Goal: Contribute content: Add original content to the website for others to see

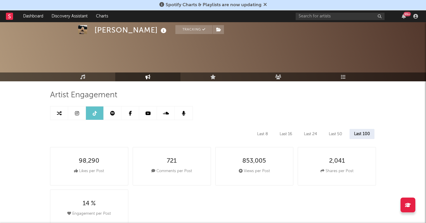
select select "6m"
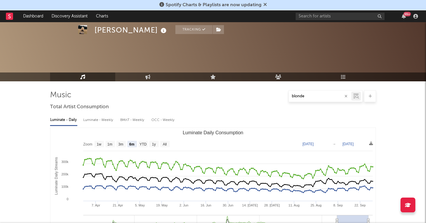
select select "6m"
select select "3m"
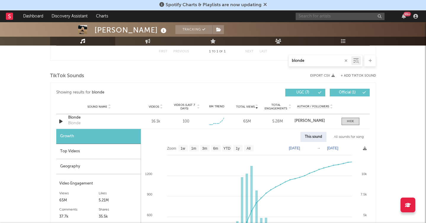
click at [317, 16] on input "text" at bounding box center [339, 16] width 89 height 7
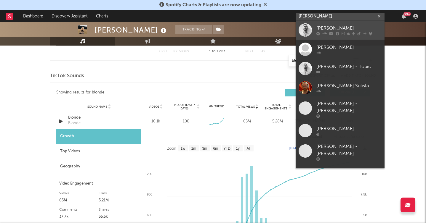
type input "david guetta"
click at [336, 26] on div "[PERSON_NAME]" at bounding box center [348, 28] width 65 height 7
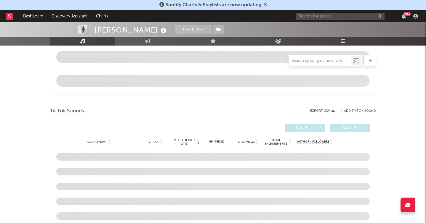
select select "6m"
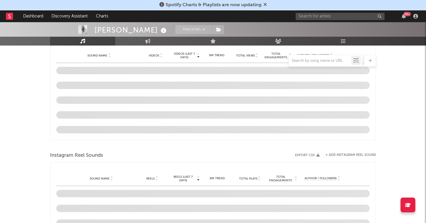
scroll to position [419, 0]
click at [343, 154] on button "+ Add Instagram Reel Sound" at bounding box center [350, 153] width 50 height 3
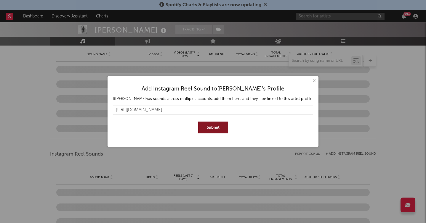
type input "https://www.instagram.com/reels/audio/1479617199857501"
click at [218, 124] on button "Submit" at bounding box center [213, 128] width 30 height 12
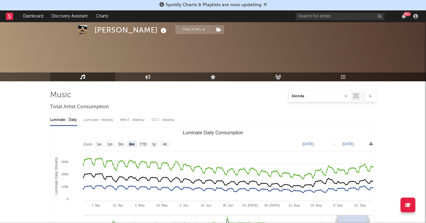
select select "6m"
select select "3m"
